Goal: Find specific page/section: Find specific page/section

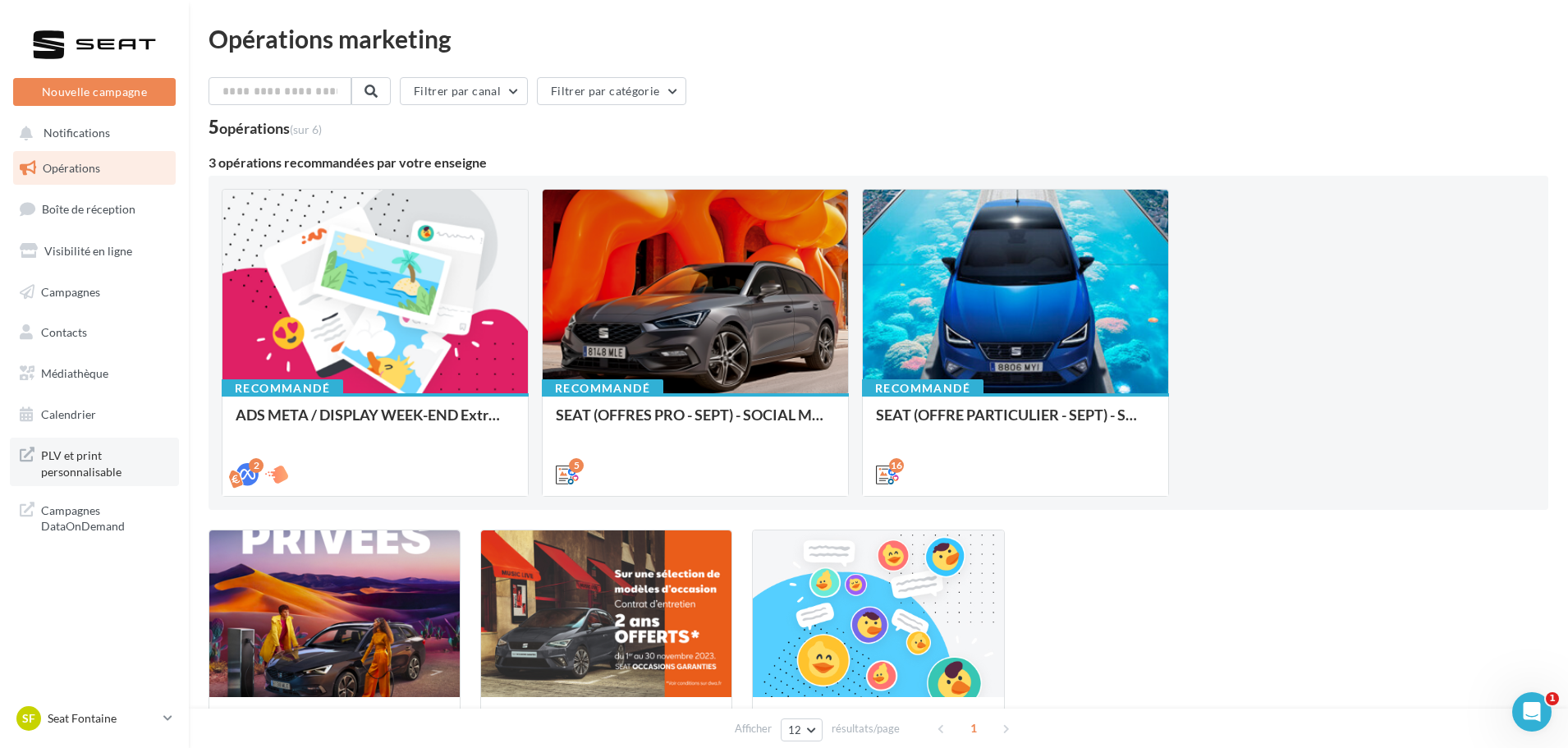
click at [79, 471] on span "PLV et print personnalisable" at bounding box center [105, 462] width 128 height 35
click at [92, 711] on p "Seat Fontaine" at bounding box center [102, 718] width 109 height 16
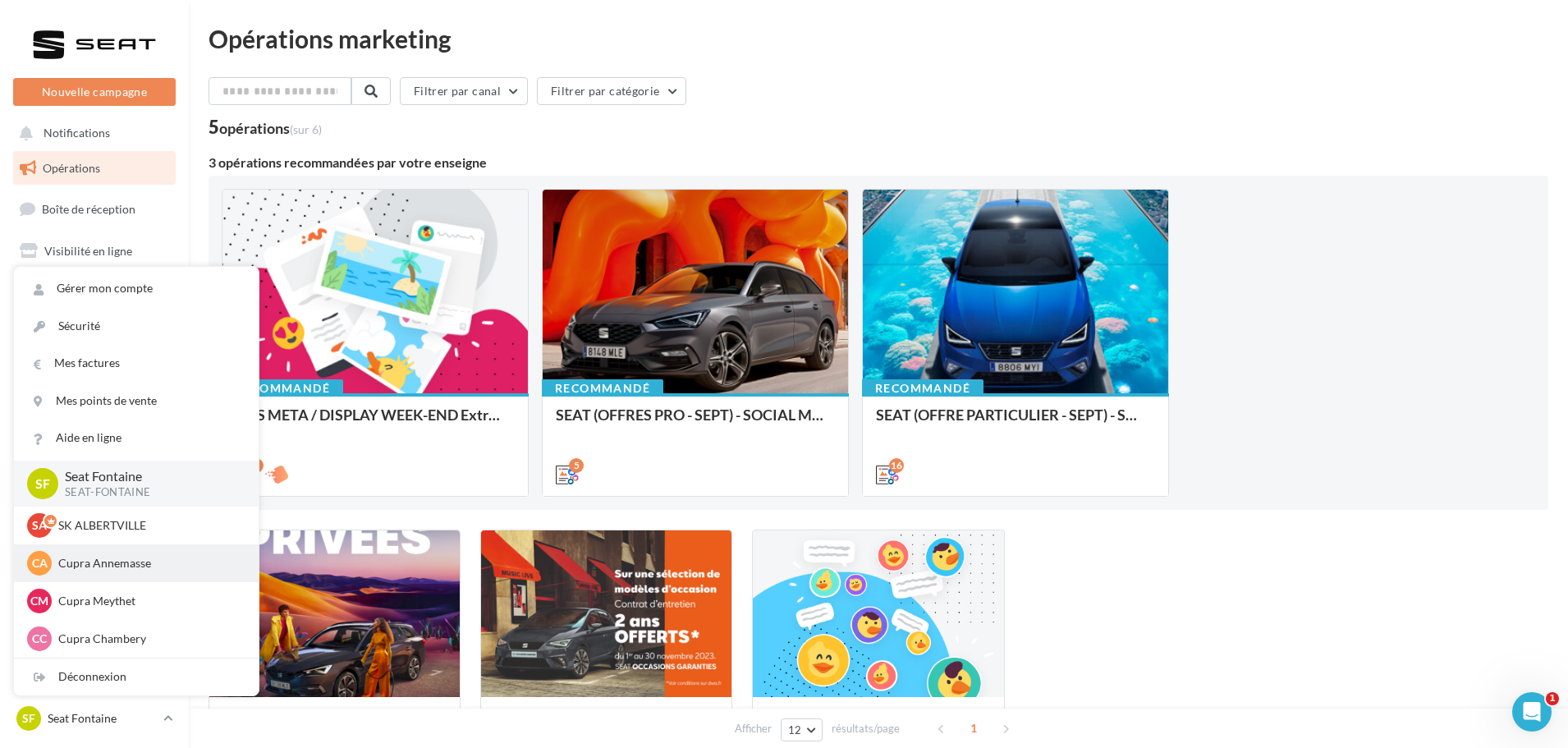
scroll to position [165, 0]
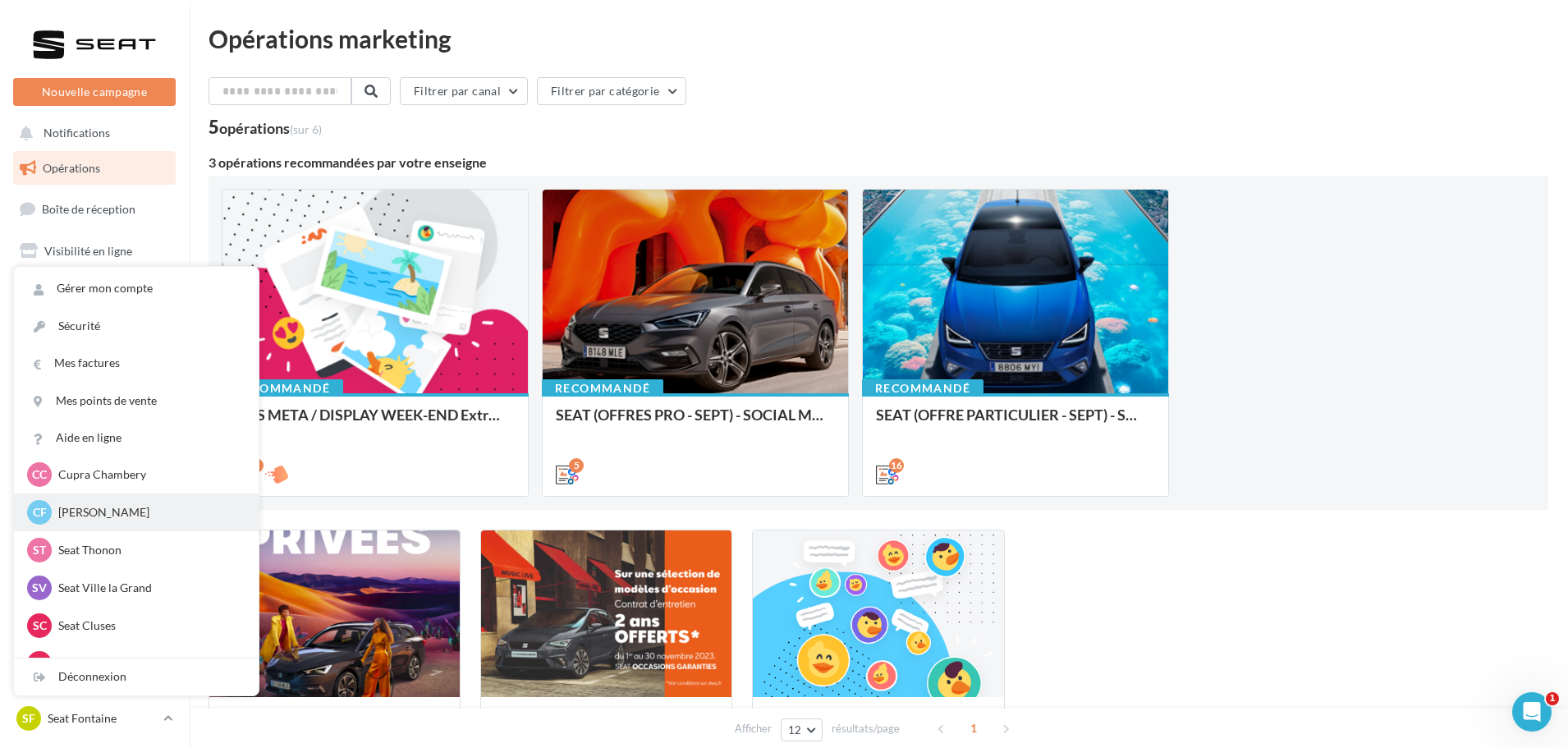
click at [129, 516] on p "[PERSON_NAME]" at bounding box center [149, 512] width 181 height 16
